Goal: Task Accomplishment & Management: Use online tool/utility

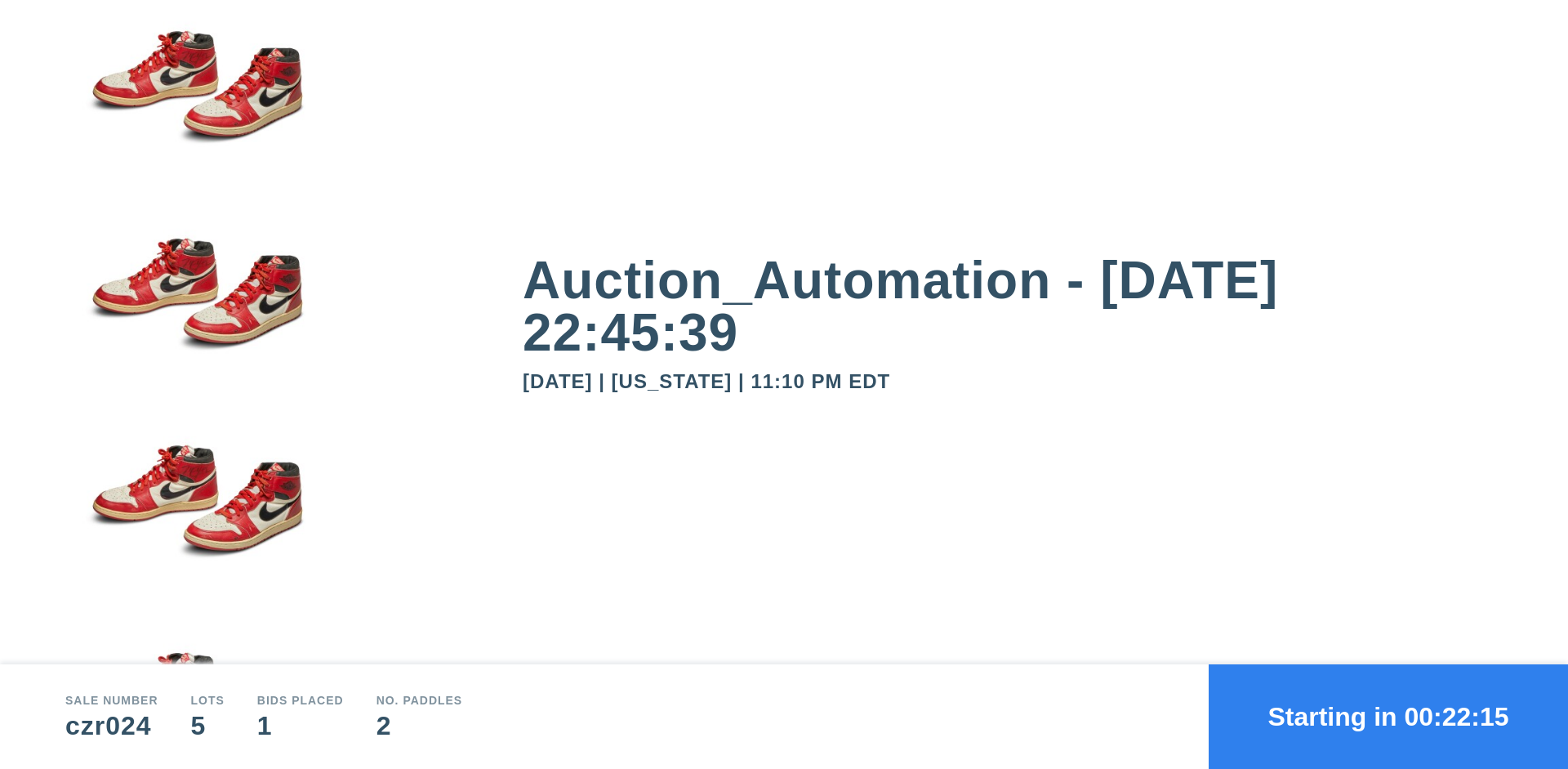
click at [1388, 716] on button "Starting in 00:22:15" at bounding box center [1388, 716] width 360 height 105
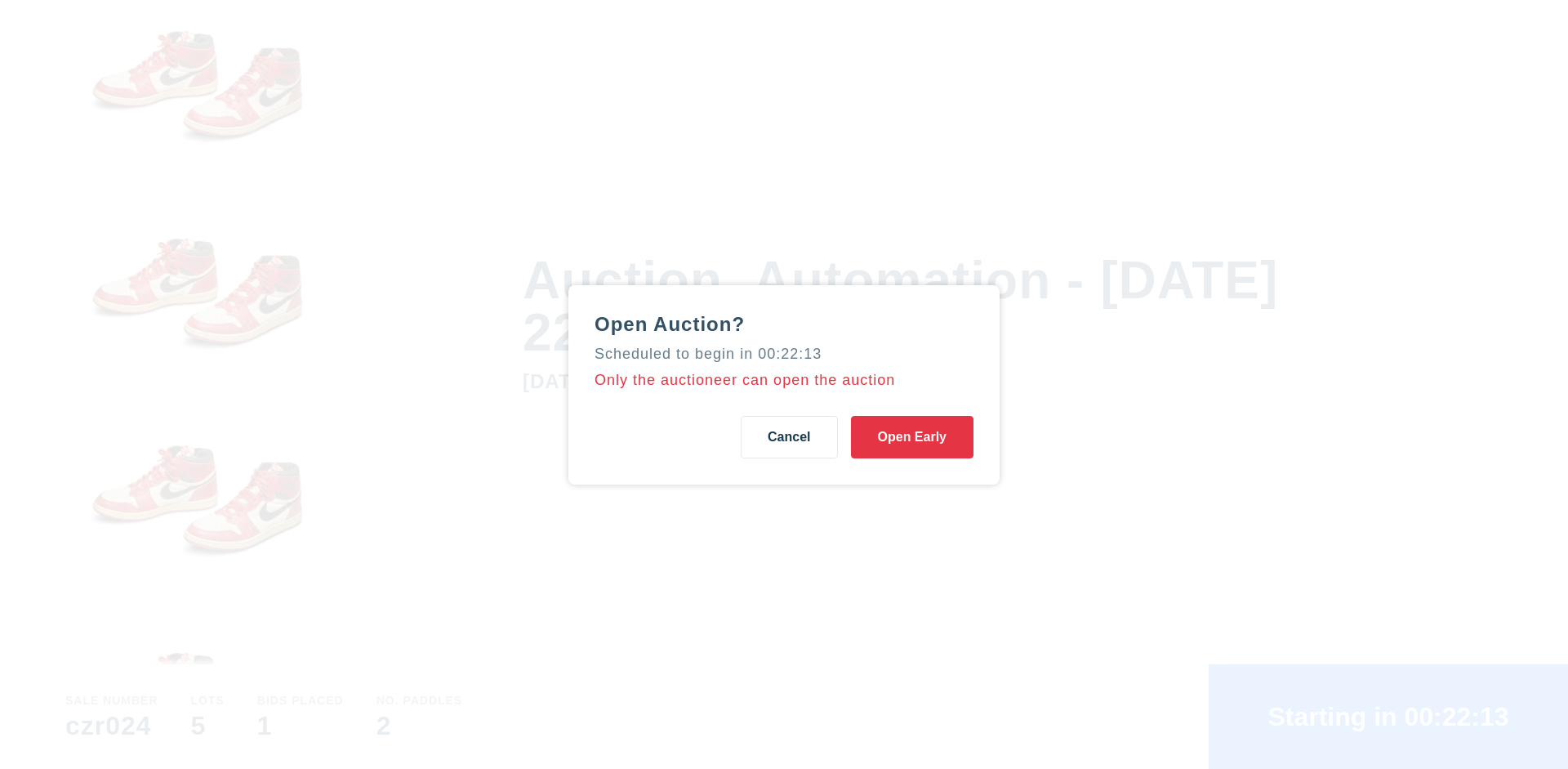
click at [912, 437] on button "Open Early" at bounding box center [913, 437] width 123 height 43
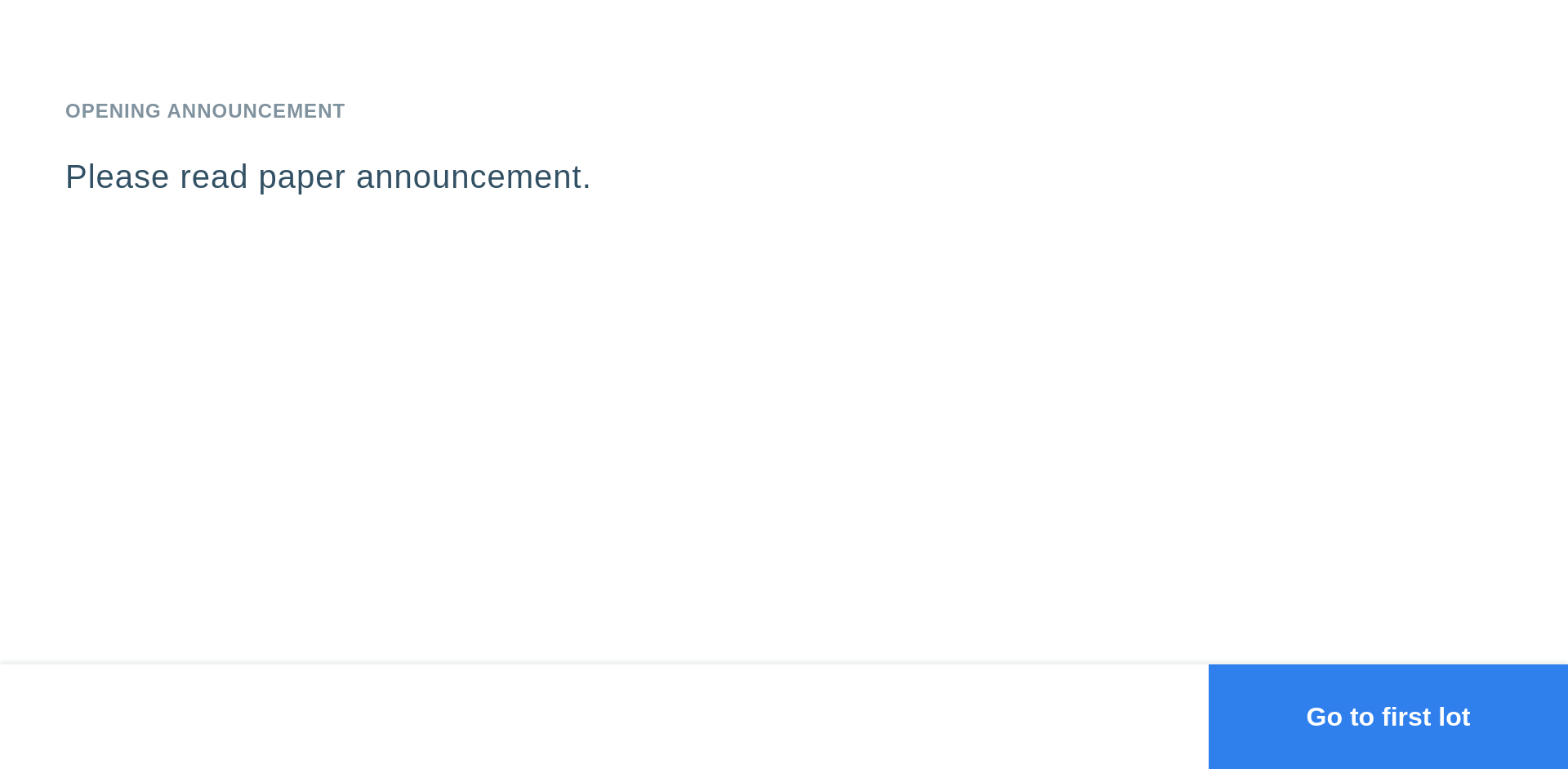
click at [1388, 716] on button "Go to first lot" at bounding box center [1388, 716] width 360 height 105
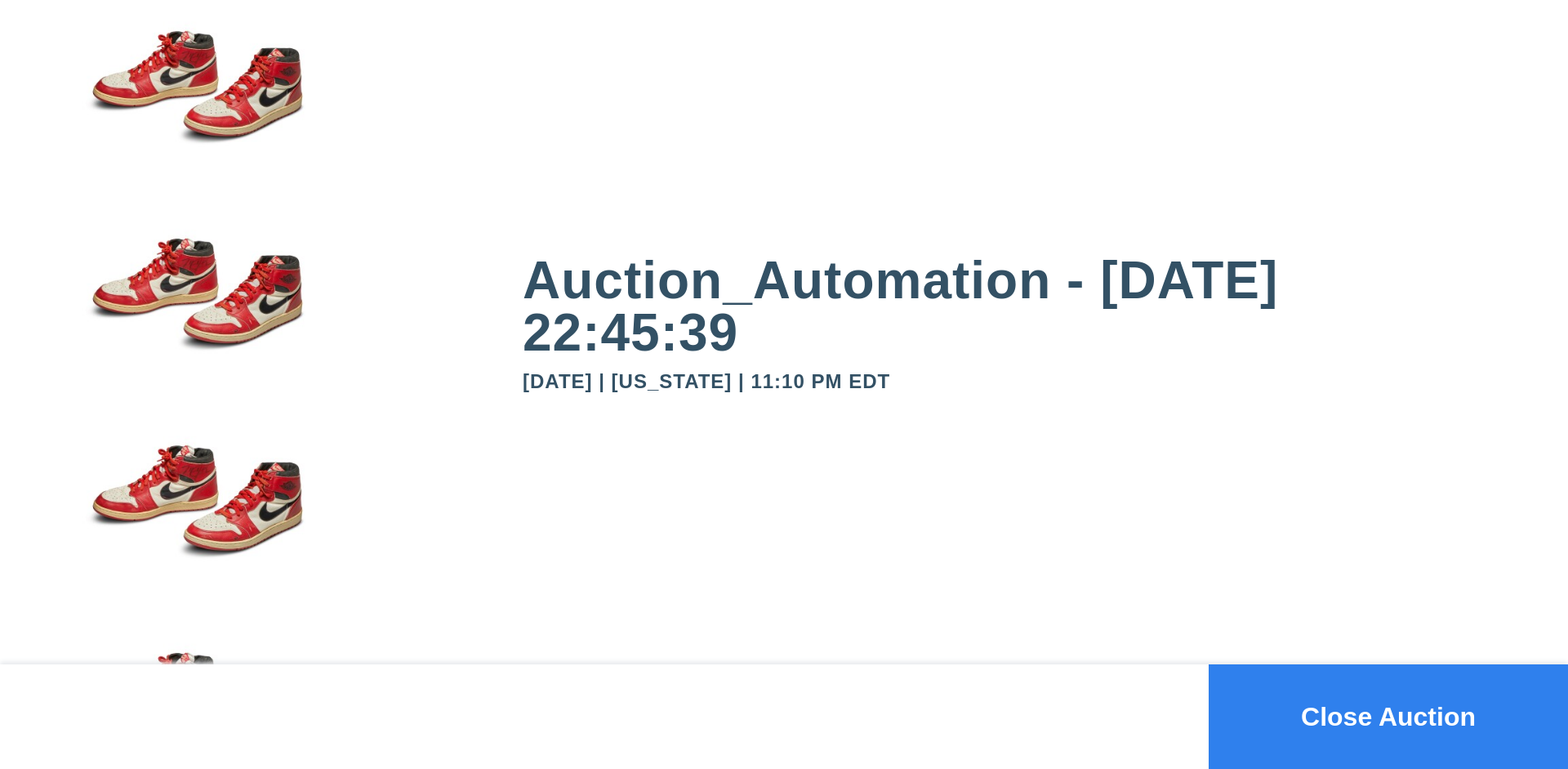
click at [1388, 716] on button "Close Auction" at bounding box center [1388, 716] width 360 height 105
